Goal: Task Accomplishment & Management: Manage account settings

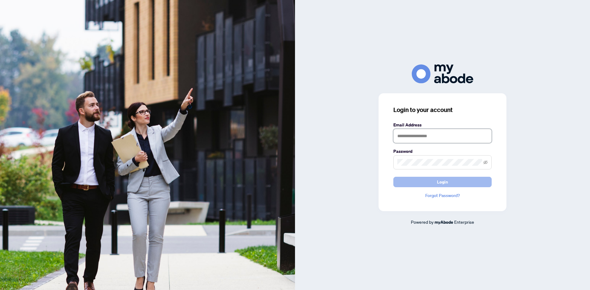
type input "**********"
click at [439, 182] on span "Login" at bounding box center [442, 182] width 11 height 10
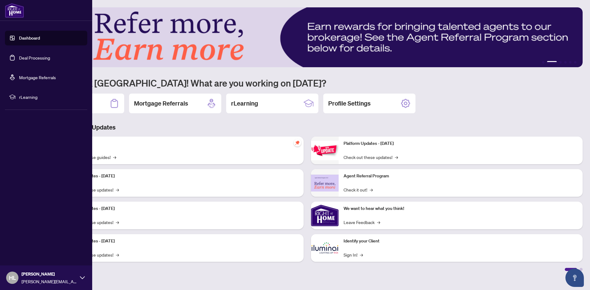
click at [25, 59] on link "Deal Processing" at bounding box center [34, 58] width 31 height 6
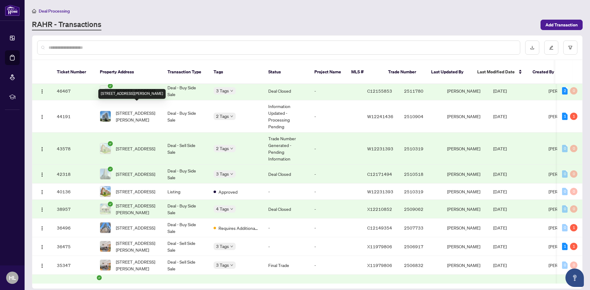
scroll to position [61, 0]
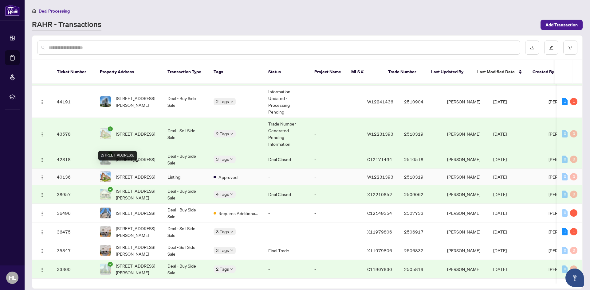
click at [124, 174] on span "451 Dundas St, Oakville, Ontario L6H 3P4, Canada" at bounding box center [135, 177] width 39 height 7
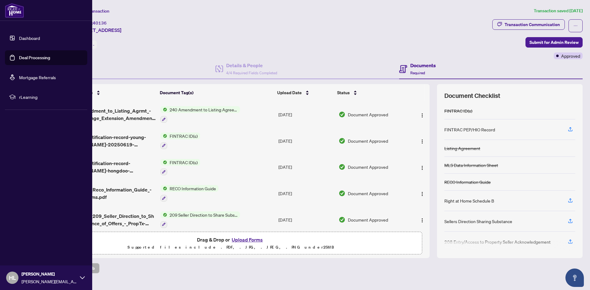
click at [32, 38] on link "Dashboard" at bounding box center [29, 38] width 21 height 6
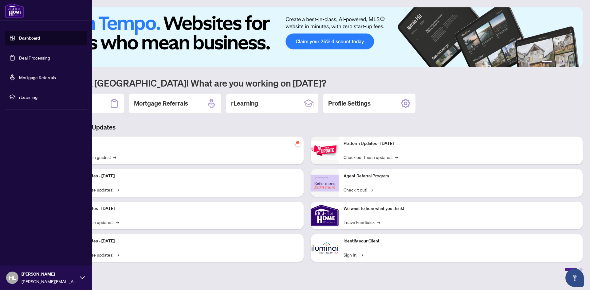
click at [30, 36] on link "Dashboard" at bounding box center [29, 38] width 21 height 6
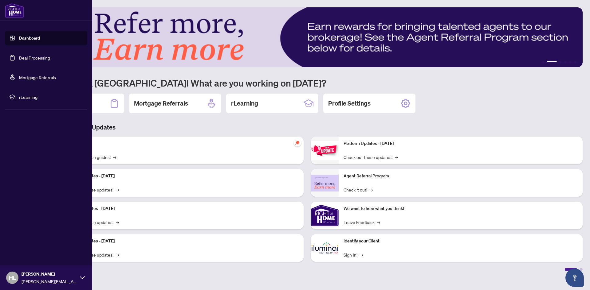
click at [30, 37] on link "Dashboard" at bounding box center [29, 38] width 21 height 6
